Goal: Book appointment/travel/reservation

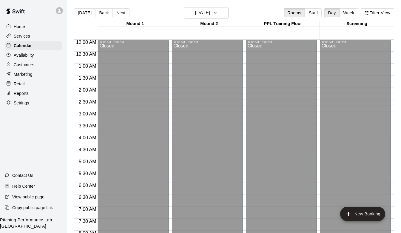
scroll to position [355, 0]
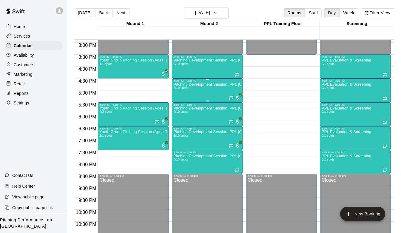
click at [187, 92] on div "Pitching Development Session, PPL [GEOGRAPHIC_DATA] (Ages [DEMOGRAPHIC_DATA]+) …" at bounding box center [207, 198] width 67 height 233
click at [226, 18] on div at bounding box center [200, 116] width 401 height 233
click at [218, 13] on icon "button" at bounding box center [215, 12] width 5 height 7
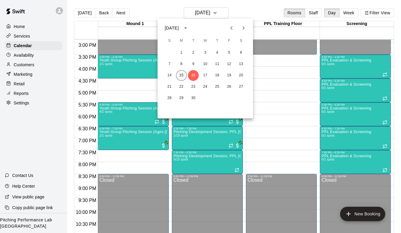
click at [183, 76] on button "15" at bounding box center [181, 75] width 11 height 11
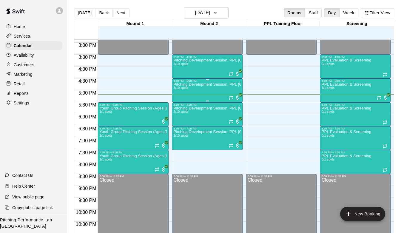
click at [196, 90] on div "Pitching Development Session, PPL [GEOGRAPHIC_DATA] (Ages [DEMOGRAPHIC_DATA]+) …" at bounding box center [207, 198] width 67 height 233
click at [179, 105] on img "edit" at bounding box center [179, 103] width 7 height 7
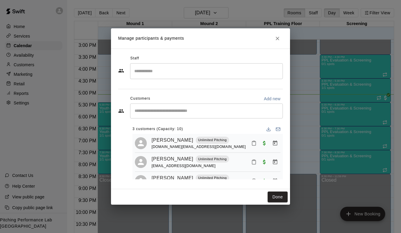
scroll to position [15, 0]
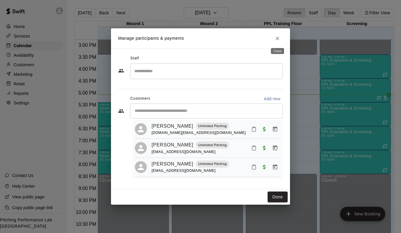
click at [275, 34] on button "Close" at bounding box center [277, 38] width 11 height 11
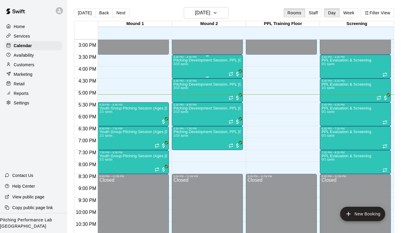
click at [195, 71] on div "Pitching Development Session, PPL [GEOGRAPHIC_DATA] (Ages [DEMOGRAPHIC_DATA]+) …" at bounding box center [207, 174] width 67 height 233
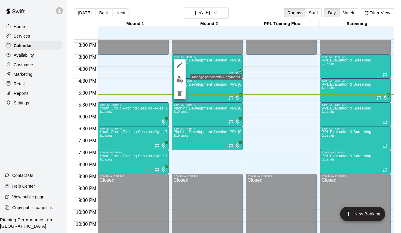
click at [178, 82] on img "edit" at bounding box center [179, 79] width 7 height 7
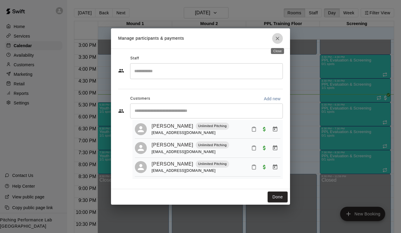
click at [280, 36] on icon "Close" at bounding box center [278, 39] width 6 height 6
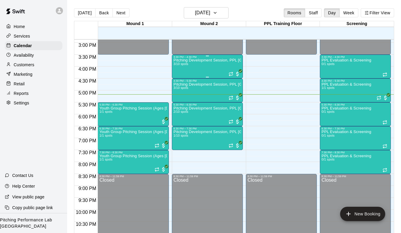
click at [209, 63] on div "Pitching Development Session, PPL [GEOGRAPHIC_DATA] (Ages [DEMOGRAPHIC_DATA]+) …" at bounding box center [207, 174] width 67 height 233
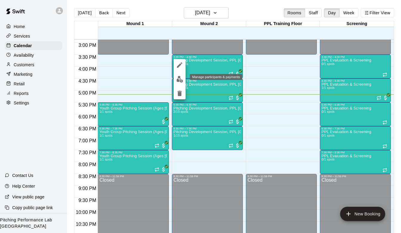
click at [177, 79] on img "edit" at bounding box center [179, 79] width 7 height 7
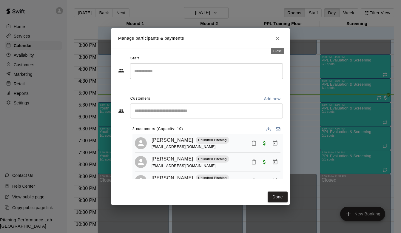
click at [275, 42] on button "Close" at bounding box center [277, 38] width 11 height 11
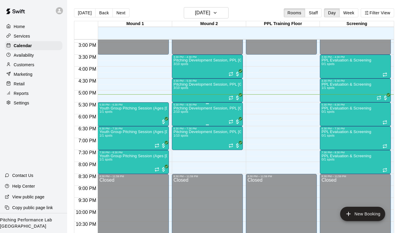
click at [195, 118] on div "Pitching Development Session, PPL [GEOGRAPHIC_DATA] (Ages [DEMOGRAPHIC_DATA]+) …" at bounding box center [207, 222] width 67 height 233
click at [179, 124] on img "edit" at bounding box center [179, 127] width 7 height 7
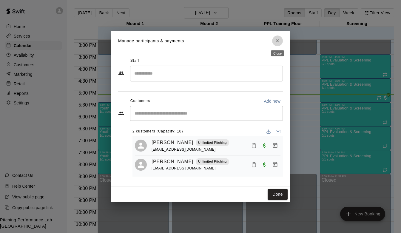
click at [277, 41] on icon "Close" at bounding box center [278, 41] width 4 height 4
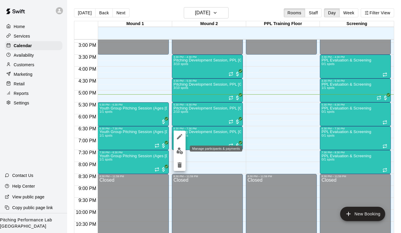
click at [179, 151] on img "edit" at bounding box center [179, 150] width 7 height 7
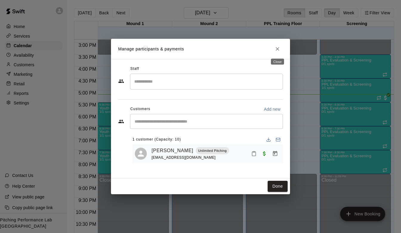
click at [277, 52] on icon "Close" at bounding box center [278, 49] width 6 height 6
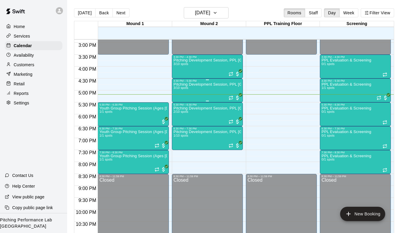
click at [199, 84] on p "Pitching Development Session, PPL [GEOGRAPHIC_DATA] (Ages [DEMOGRAPHIC_DATA]+)" at bounding box center [207, 84] width 67 height 0
click at [191, 120] on div at bounding box center [200, 116] width 401 height 233
click at [193, 113] on div "Pitching Development Session, PPL [GEOGRAPHIC_DATA] (Ages [DEMOGRAPHIC_DATA]+) …" at bounding box center [207, 222] width 67 height 233
click at [179, 125] on img "edit" at bounding box center [179, 127] width 7 height 7
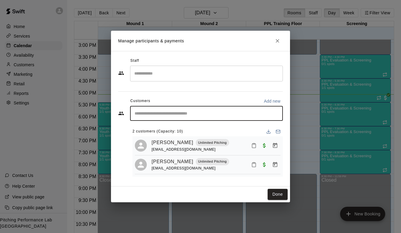
click at [178, 112] on input "Start typing to search customers..." at bounding box center [206, 113] width 147 height 6
type input "***"
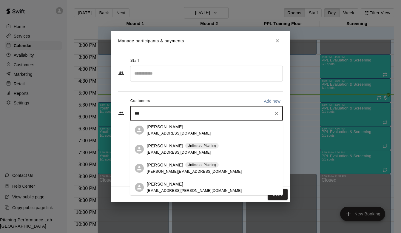
click at [169, 150] on span "[EMAIL_ADDRESS][DOMAIN_NAME]" at bounding box center [179, 152] width 64 height 4
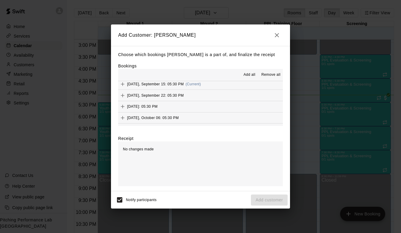
scroll to position [44, 0]
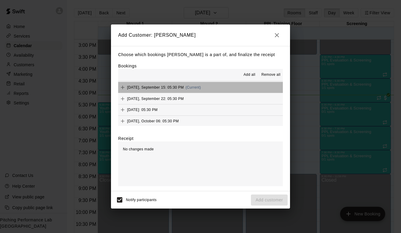
click at [213, 85] on button "[DATE], September 15: 05:30 PM (Current)" at bounding box center [200, 87] width 165 height 11
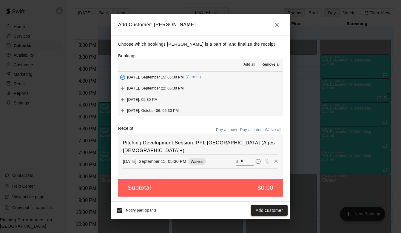
click at [267, 212] on button "Add customer" at bounding box center [269, 210] width 37 height 11
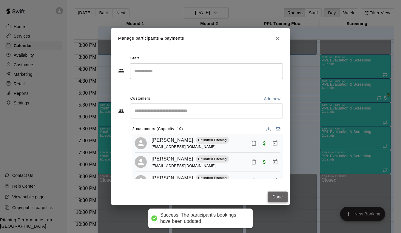
click at [278, 198] on button "Done" at bounding box center [278, 197] width 20 height 11
